Goal: Find specific page/section: Find specific page/section

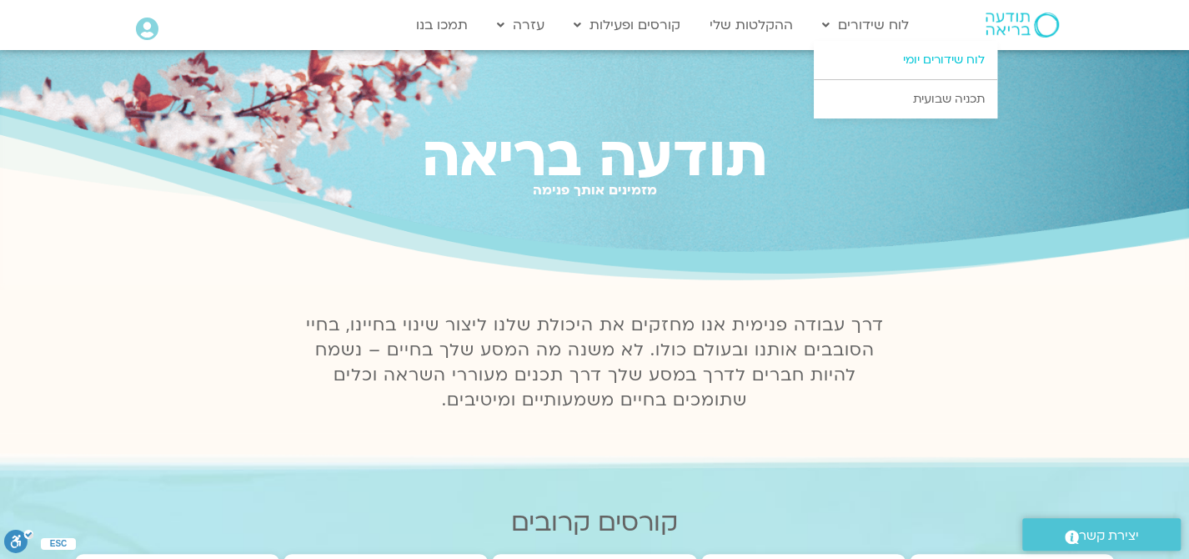
click at [922, 57] on link "לוח שידורים יומי" at bounding box center [905, 60] width 183 height 38
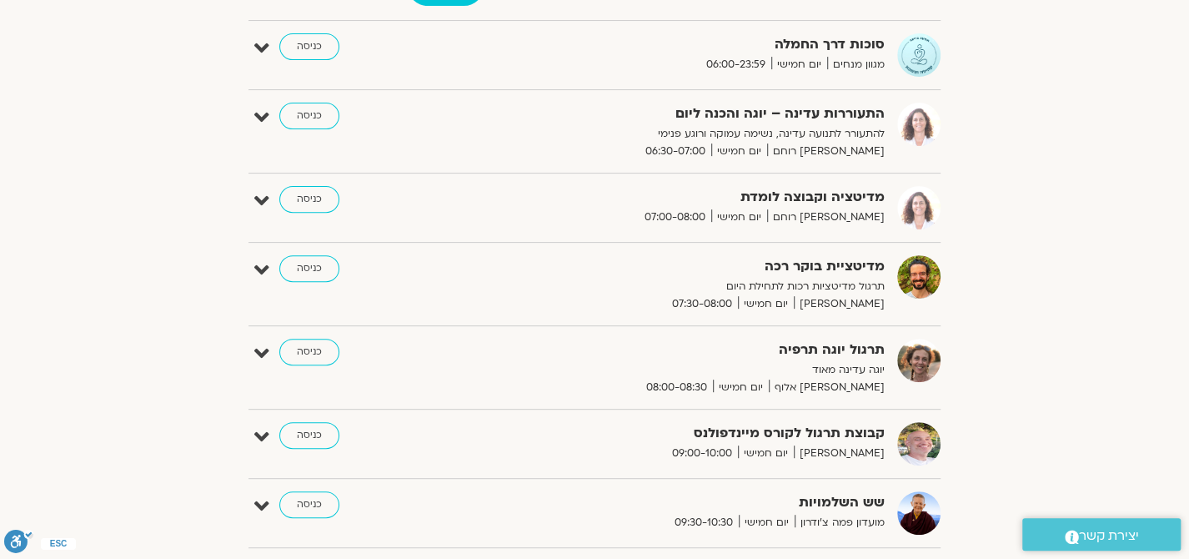
scroll to position [254, 0]
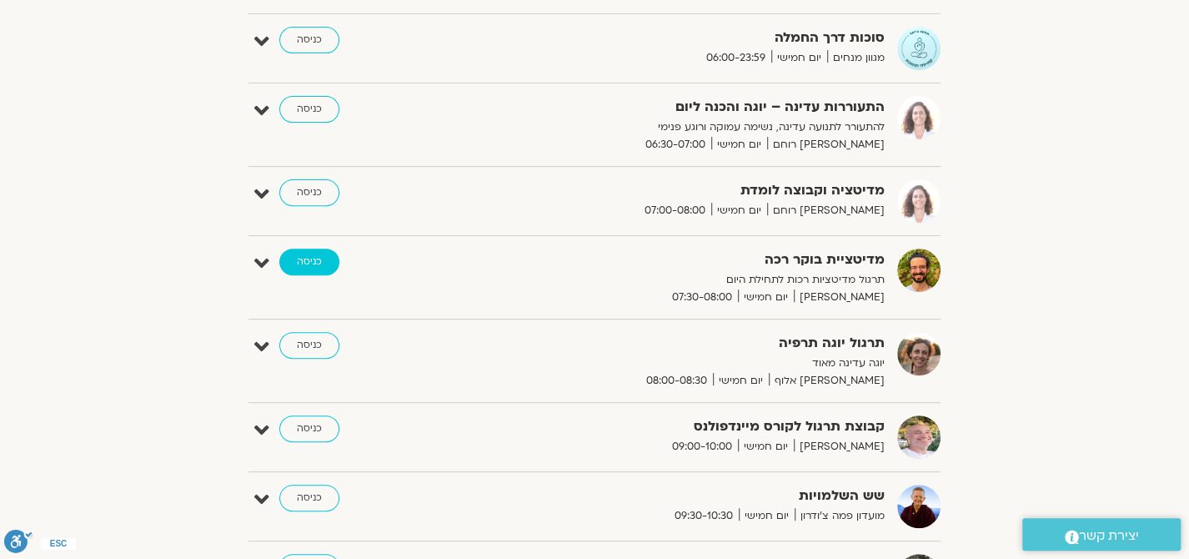
click at [321, 254] on link "כניסה" at bounding box center [309, 262] width 60 height 27
